Goal: Task Accomplishment & Management: Use online tool/utility

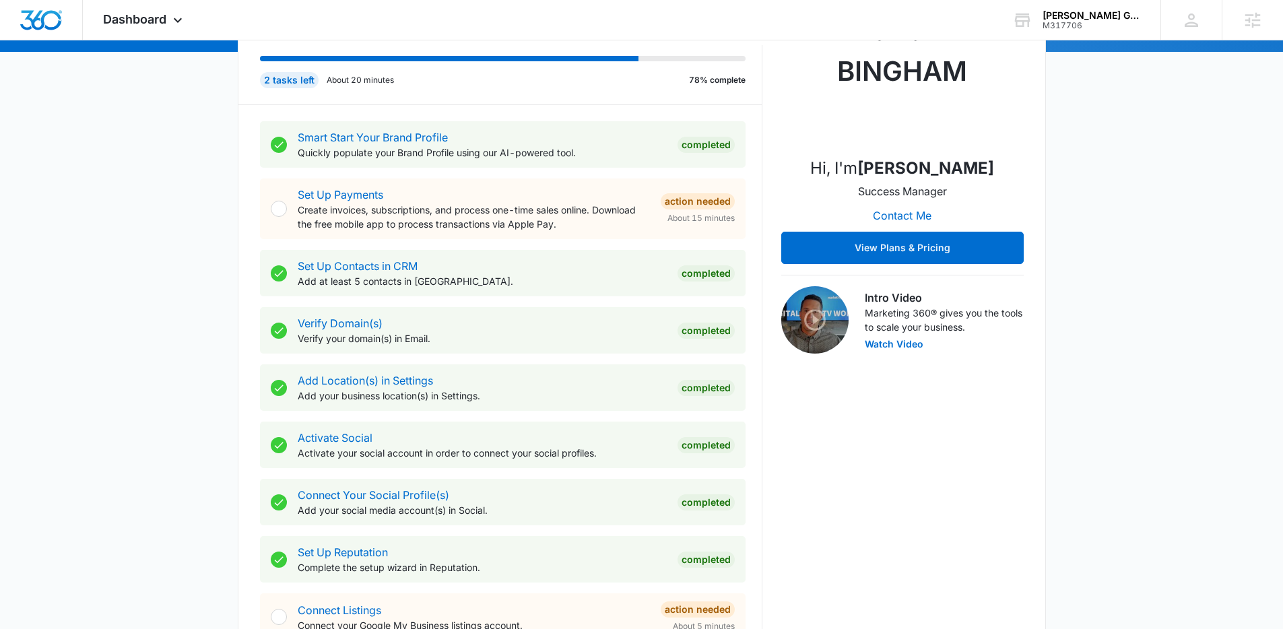
scroll to position [448, 0]
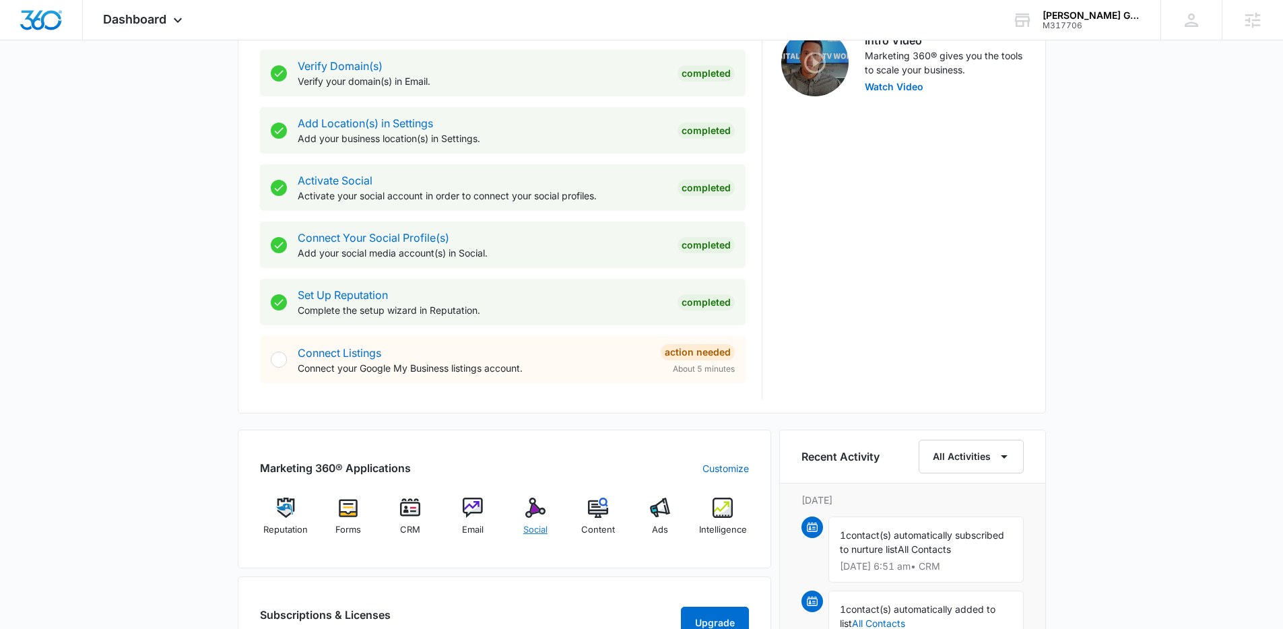
click at [544, 517] on img at bounding box center [535, 508] width 20 height 20
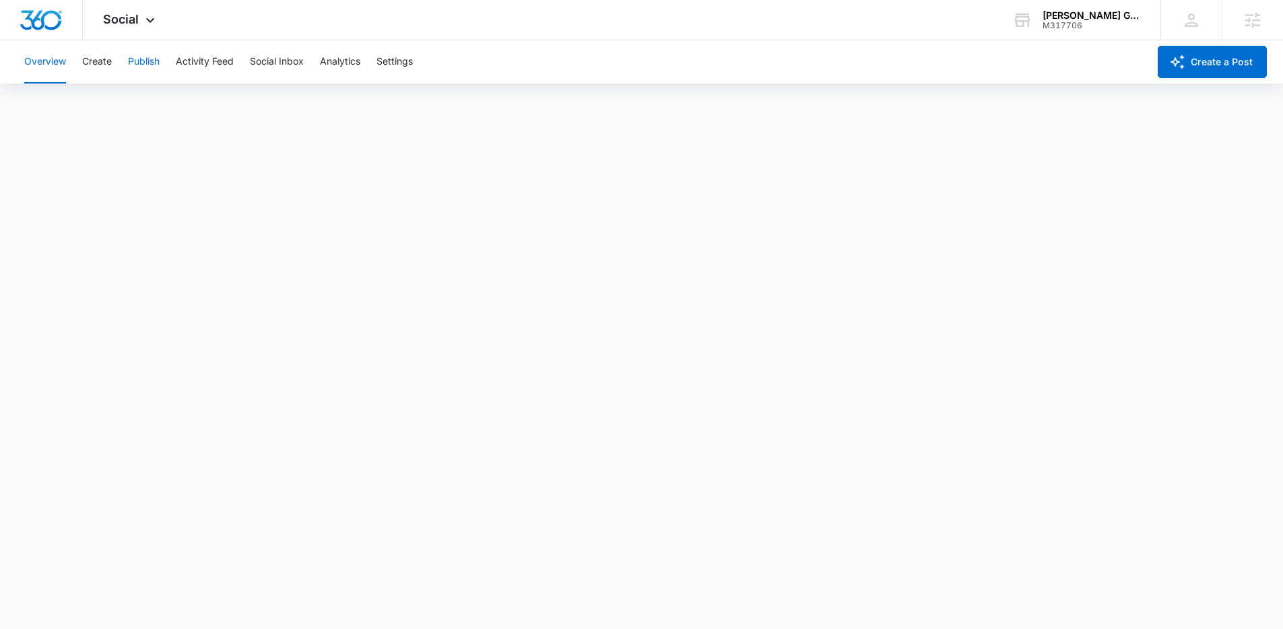
click at [159, 61] on button "Publish" at bounding box center [144, 61] width 32 height 43
click at [84, 98] on button "Schedules" at bounding box center [103, 103] width 46 height 38
click at [107, 63] on button "Create" at bounding box center [97, 61] width 30 height 43
click at [122, 106] on button "Approvals" at bounding box center [131, 103] width 45 height 38
click at [133, 63] on button "Publish" at bounding box center [144, 61] width 32 height 43
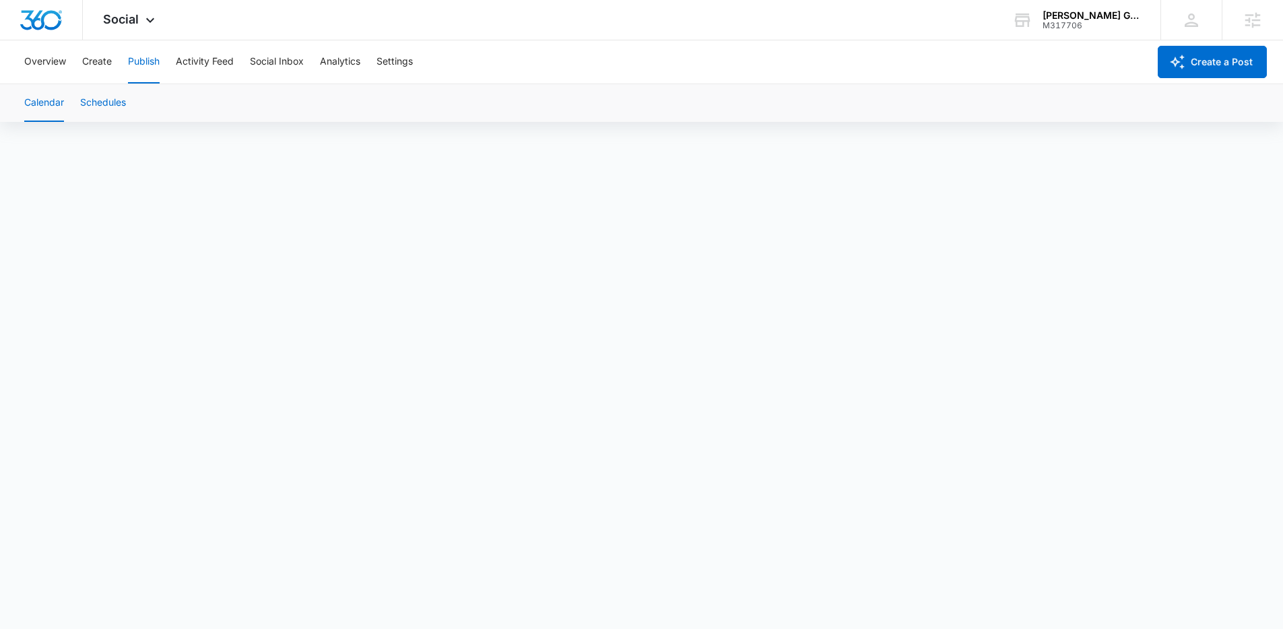
click at [109, 109] on button "Schedules" at bounding box center [103, 103] width 46 height 38
click at [134, 61] on button "Publish" at bounding box center [144, 61] width 32 height 43
click at [92, 73] on button "Create" at bounding box center [97, 61] width 30 height 43
click at [125, 100] on button "Approvals" at bounding box center [131, 103] width 45 height 38
click at [133, 51] on button "Publish" at bounding box center [144, 61] width 32 height 43
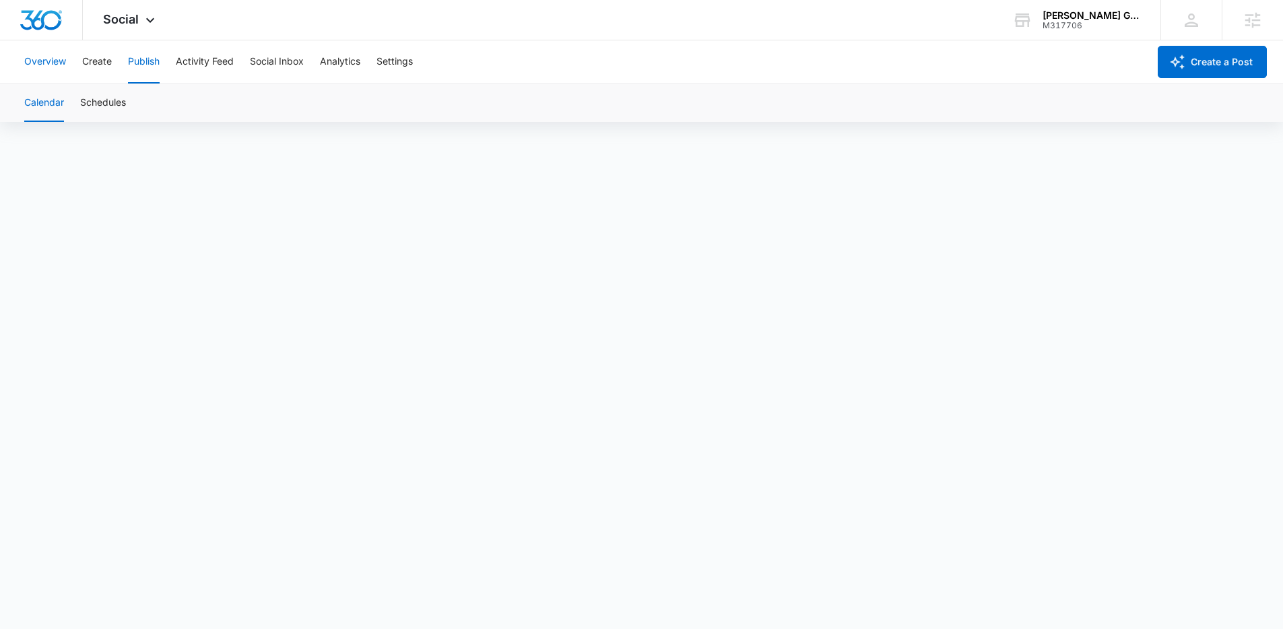
click at [26, 51] on button "Overview" at bounding box center [45, 61] width 42 height 43
click at [53, 63] on button "Overview" at bounding box center [45, 61] width 42 height 43
click at [133, 58] on button "Publish" at bounding box center [144, 61] width 32 height 43
click at [110, 63] on button "Create" at bounding box center [97, 61] width 30 height 43
click at [143, 67] on button "Publish" at bounding box center [144, 61] width 32 height 43
